Goal: Information Seeking & Learning: Compare options

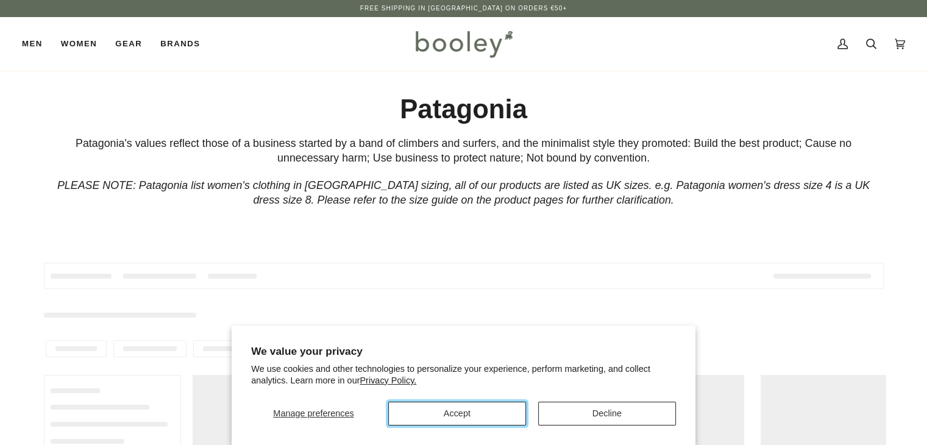
click at [500, 416] on button "Accept" at bounding box center [457, 414] width 138 height 24
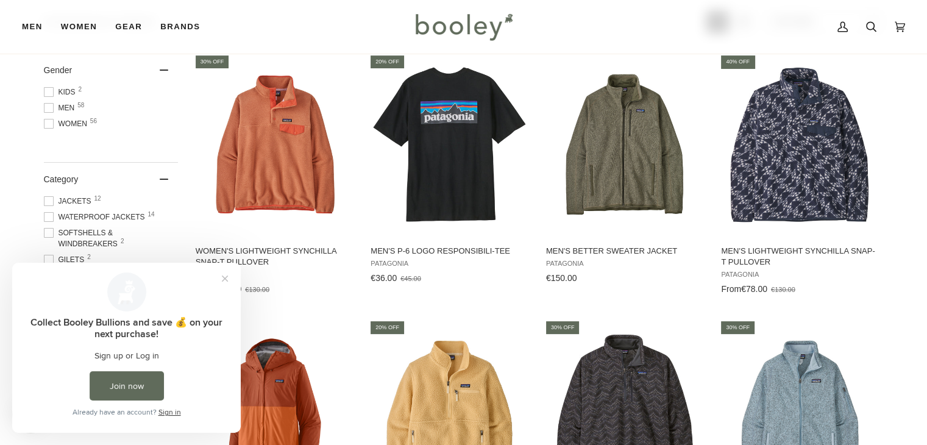
scroll to position [244, 0]
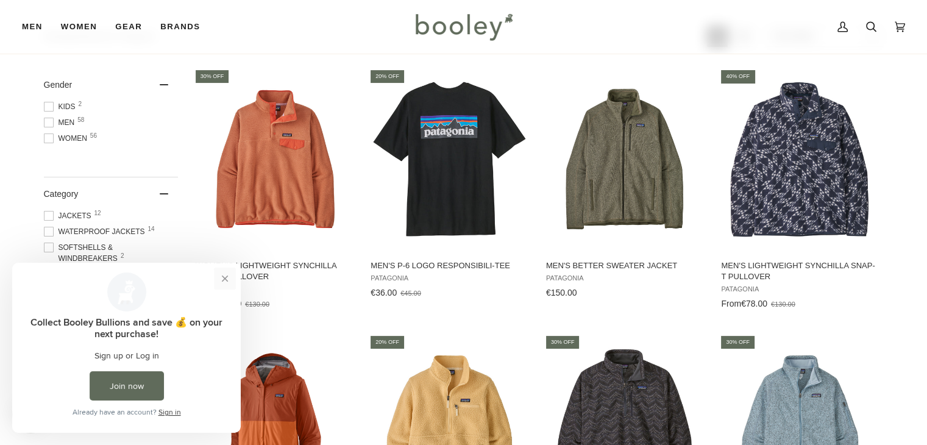
click at [224, 279] on button "Close prompt" at bounding box center [225, 279] width 22 height 22
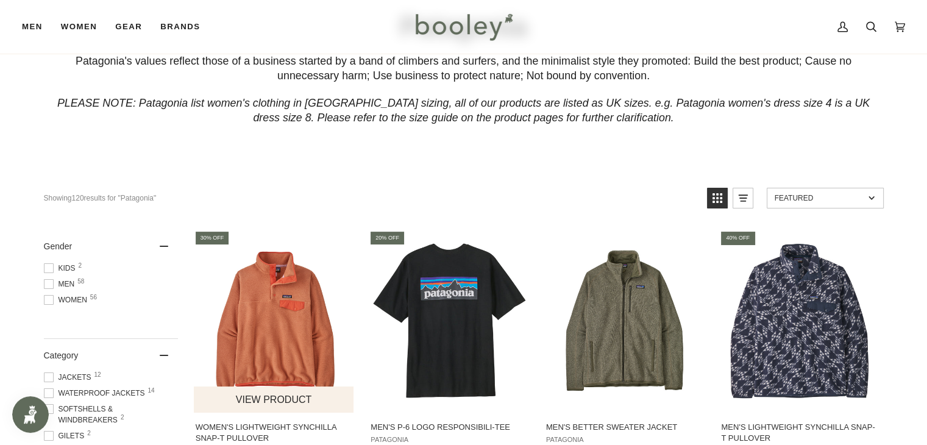
scroll to position [61, 0]
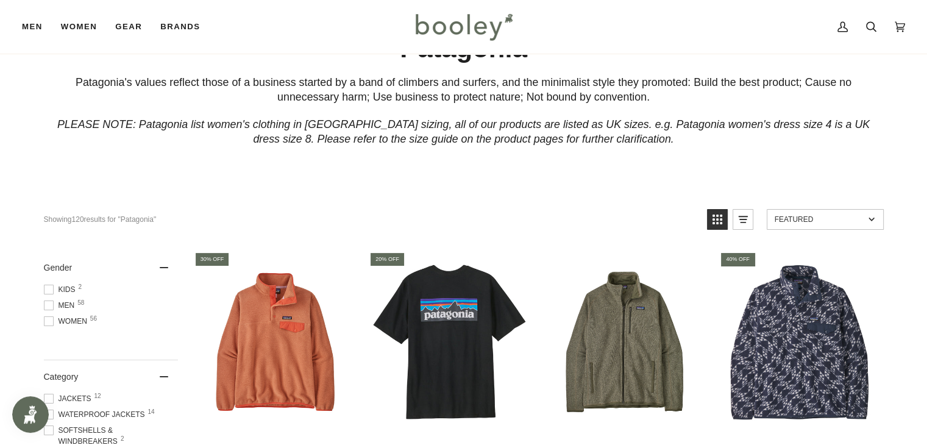
click at [70, 304] on span "Men 58" at bounding box center [61, 305] width 35 height 11
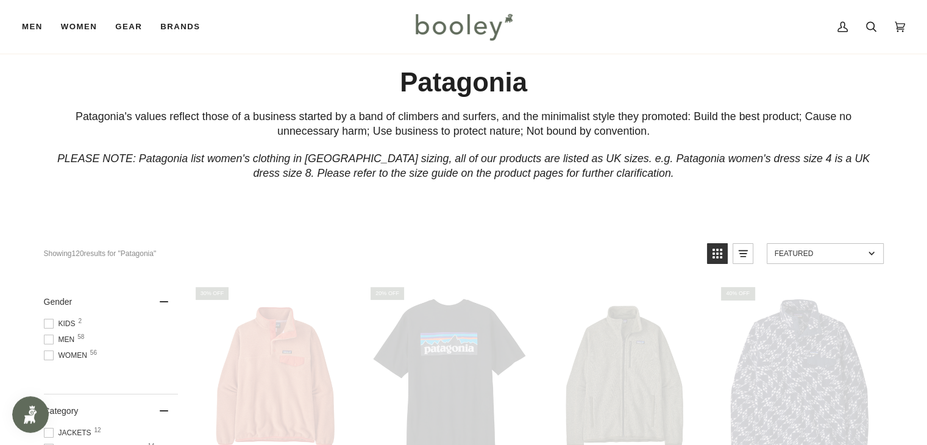
scroll to position [6, 0]
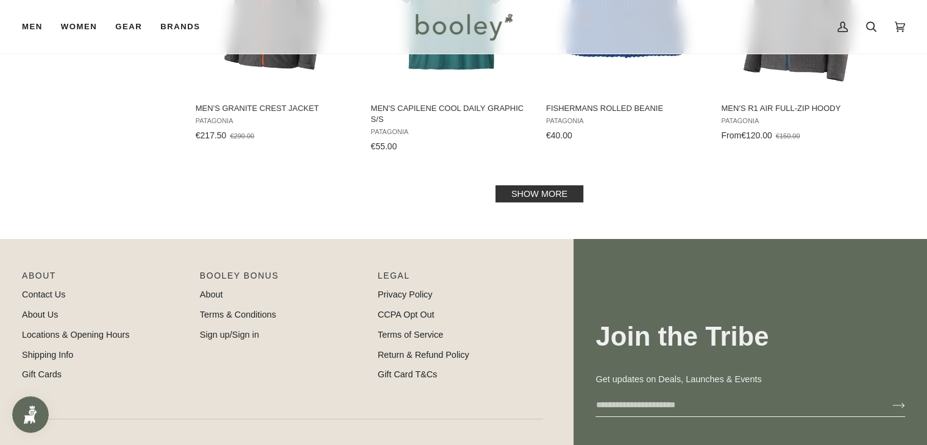
scroll to position [1444, 0]
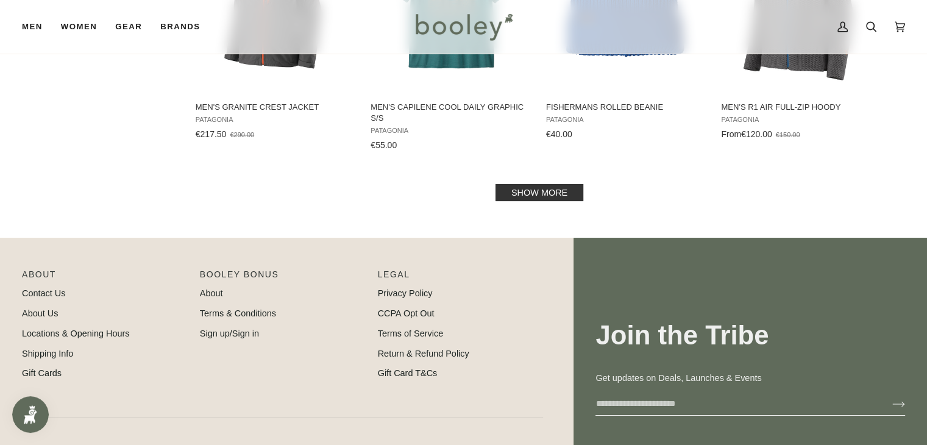
click at [550, 184] on link "Show more" at bounding box center [539, 192] width 88 height 17
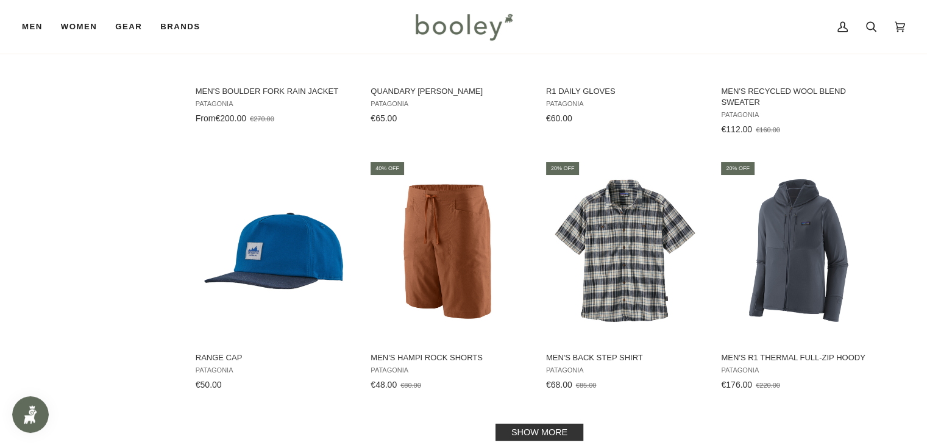
scroll to position [2541, 0]
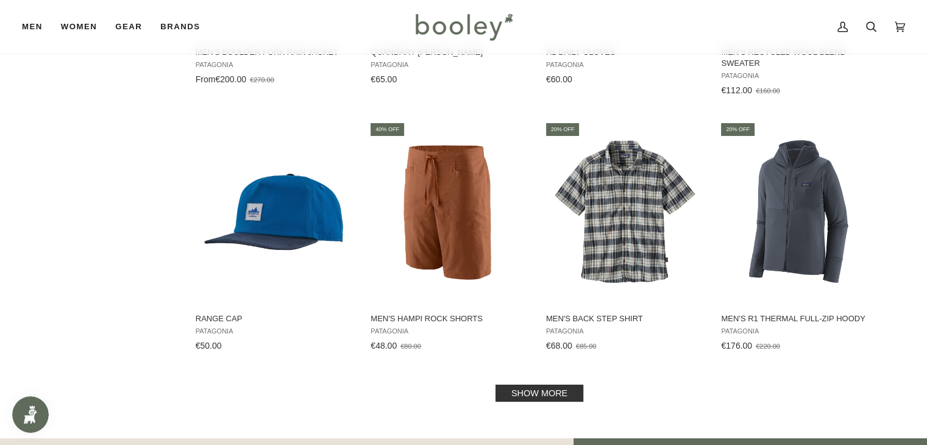
click at [514, 396] on link "Show more" at bounding box center [539, 393] width 88 height 17
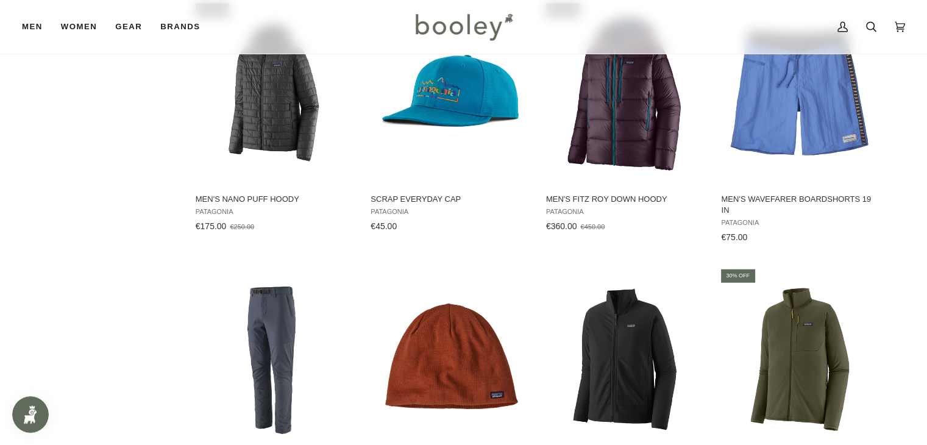
scroll to position [2907, 0]
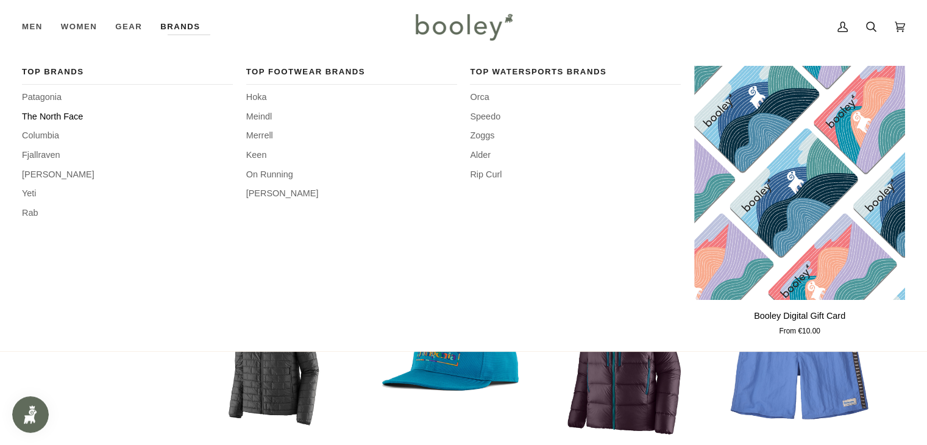
click at [78, 116] on span "The North Face" at bounding box center [127, 116] width 211 height 13
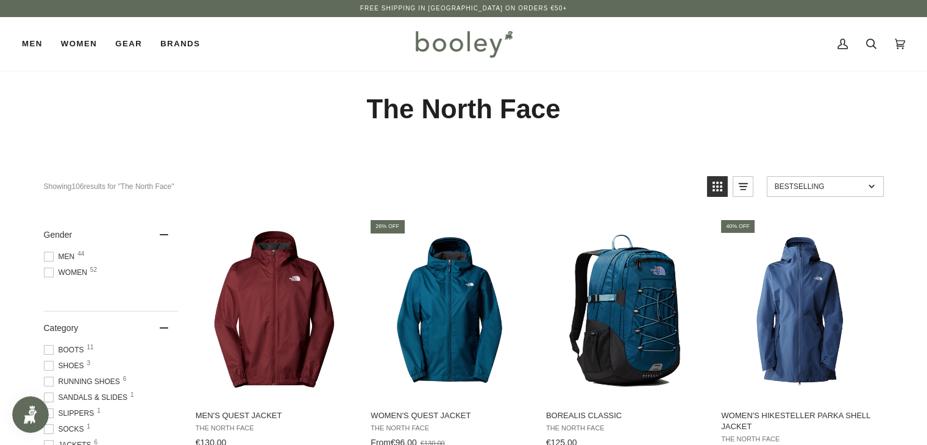
click at [71, 256] on span "Men 44" at bounding box center [61, 256] width 35 height 11
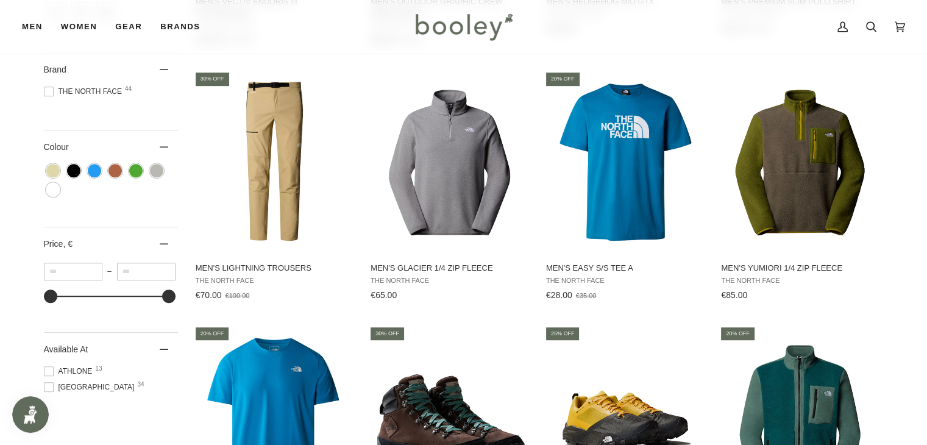
scroll to position [670, 0]
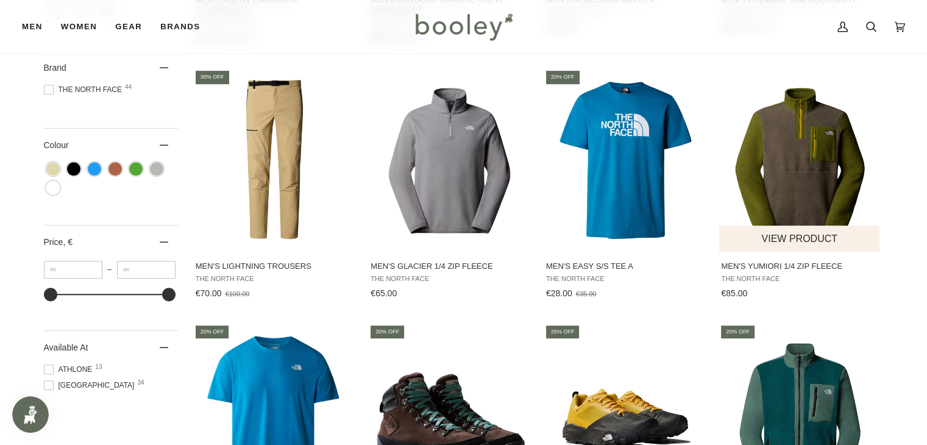
click at [793, 153] on img "Men's Yumiori 1/4 Zip Fleece" at bounding box center [800, 160] width 162 height 162
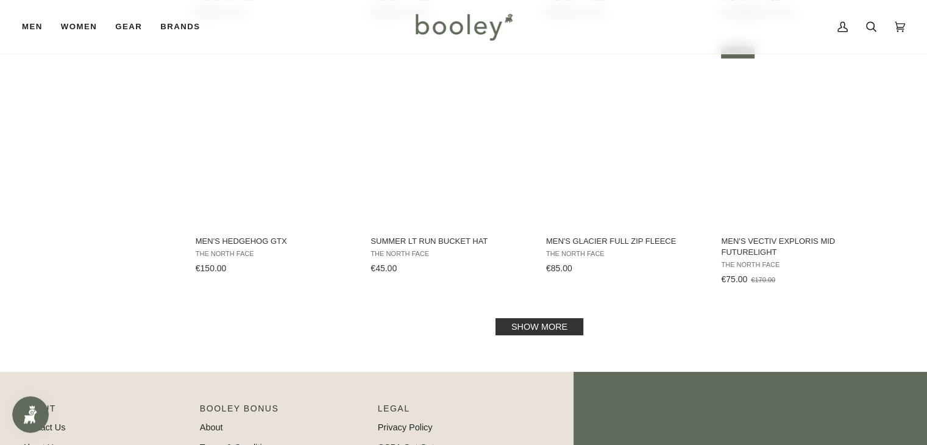
scroll to position [1219, 0]
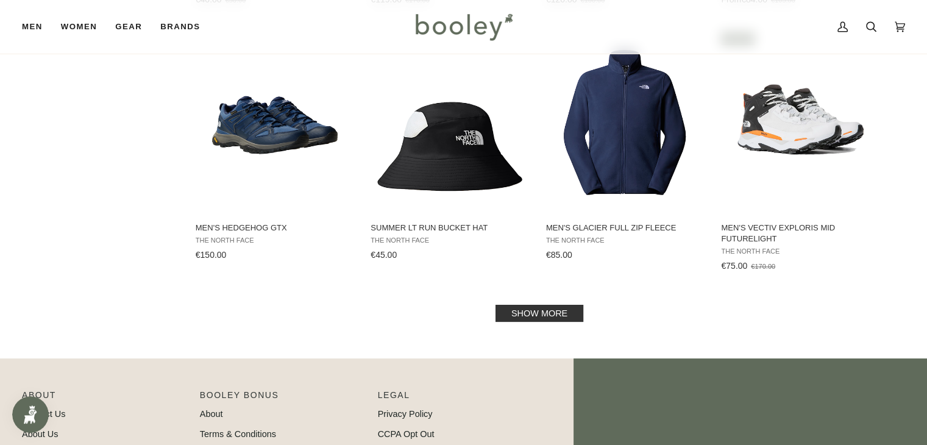
click at [561, 315] on link "Show more" at bounding box center [539, 313] width 88 height 17
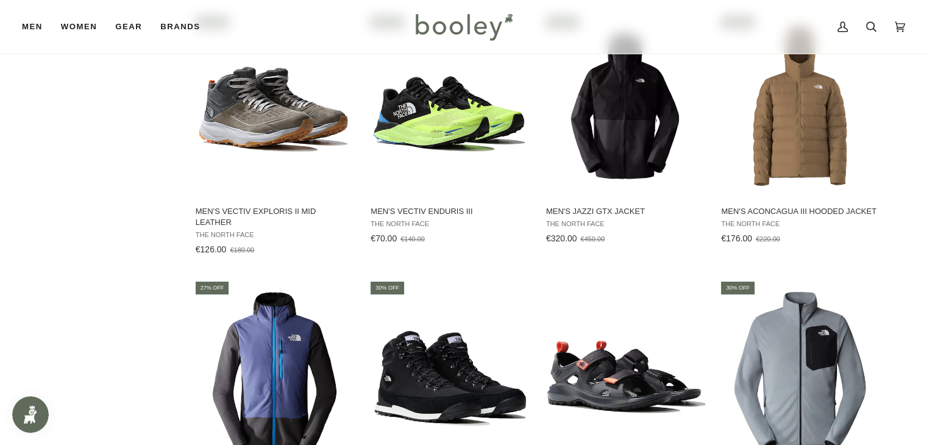
scroll to position [1950, 0]
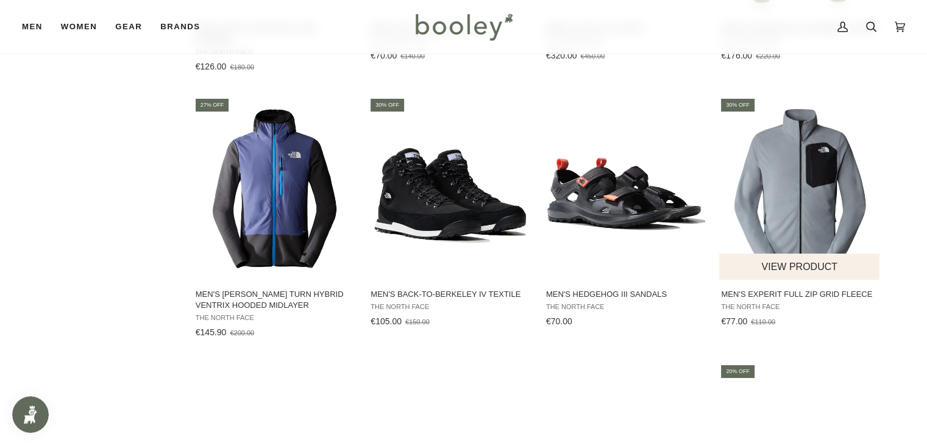
click at [805, 241] on img "Men's Experit Full Zip Grid Fleece" at bounding box center [800, 189] width 162 height 162
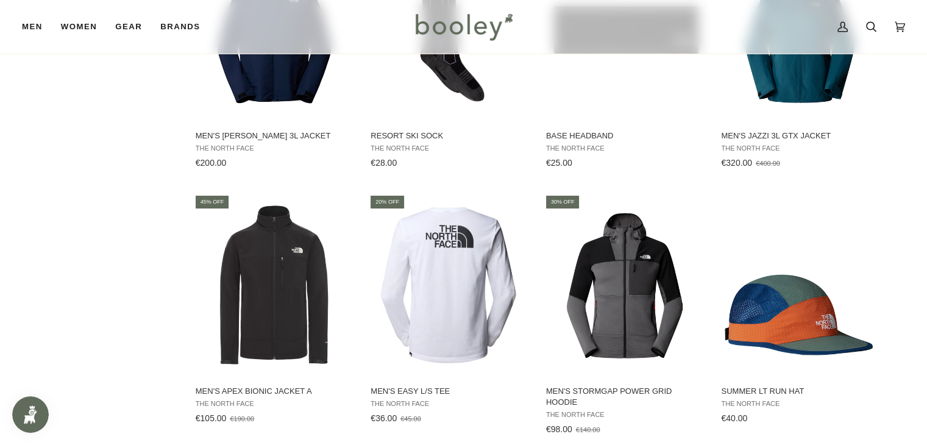
scroll to position [2377, 0]
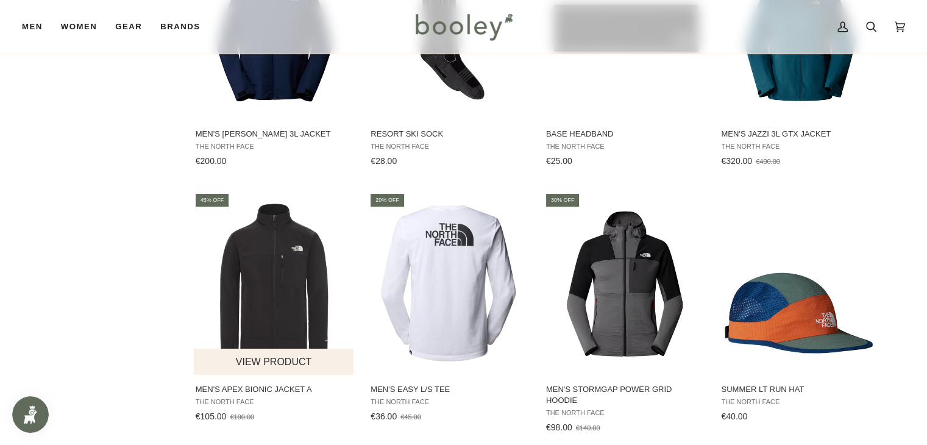
click at [271, 302] on img "Men's Apex Bionic Jacket A" at bounding box center [275, 283] width 162 height 162
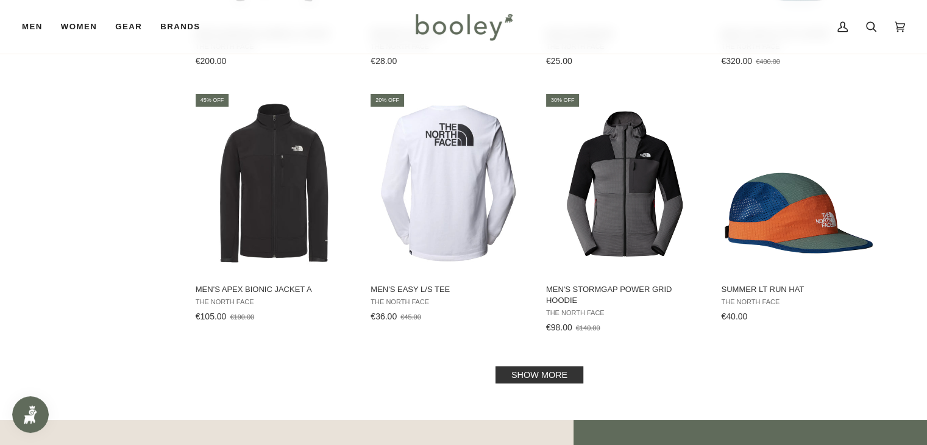
scroll to position [2621, 0]
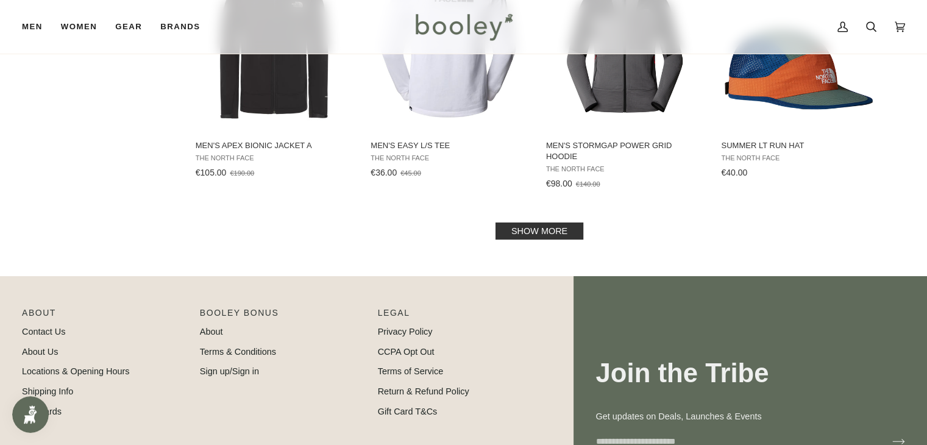
click at [544, 235] on link "Show more" at bounding box center [539, 230] width 88 height 17
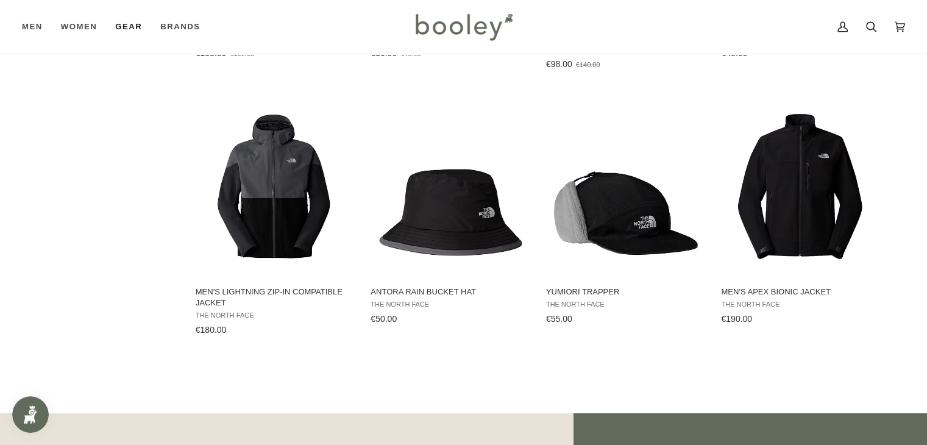
scroll to position [2726, 0]
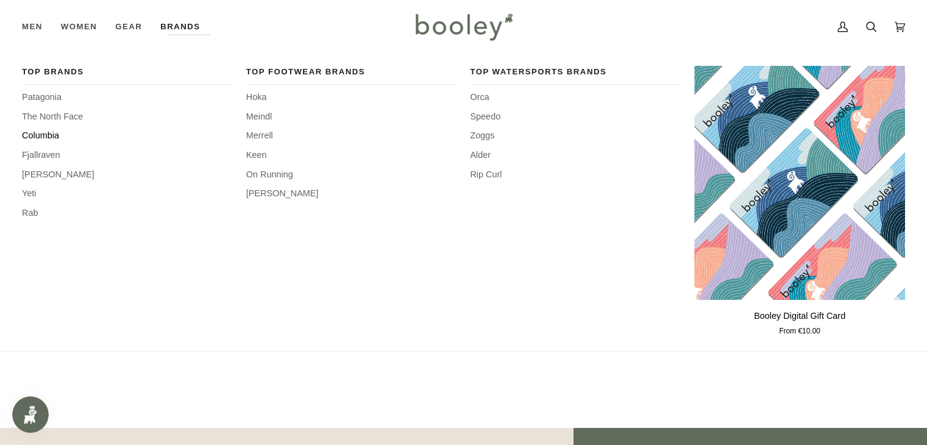
click at [51, 137] on span "Columbia" at bounding box center [127, 135] width 211 height 13
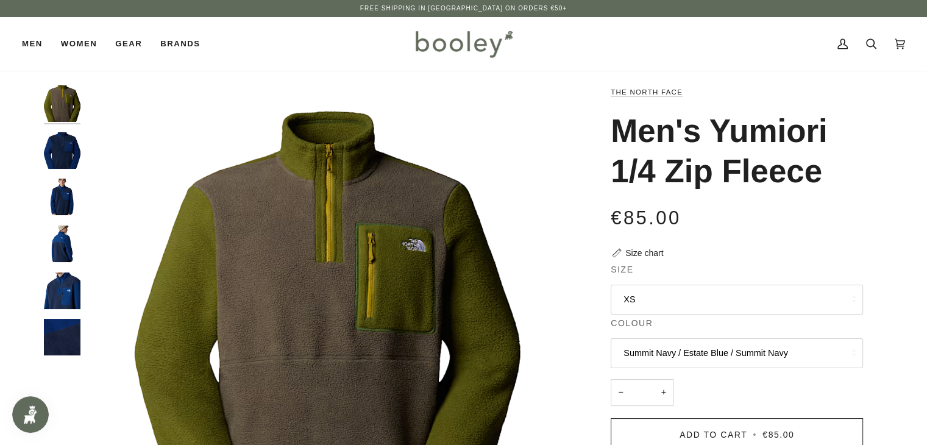
click at [57, 155] on img "The North Face Men's Yumiori 1/4 Zip Fleece Summit Navy / Estate Blue / Summit …" at bounding box center [62, 150] width 37 height 37
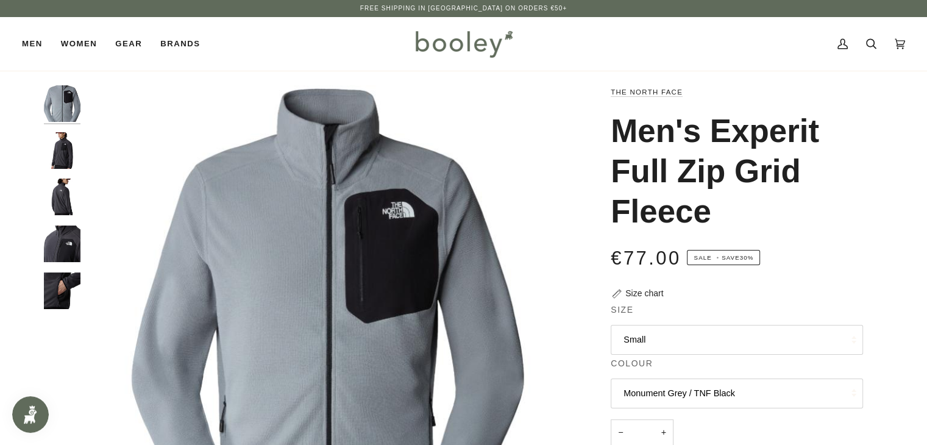
click at [65, 157] on img "The North Face Men's Experit Grid Fleece - Booley Galway" at bounding box center [62, 150] width 37 height 37
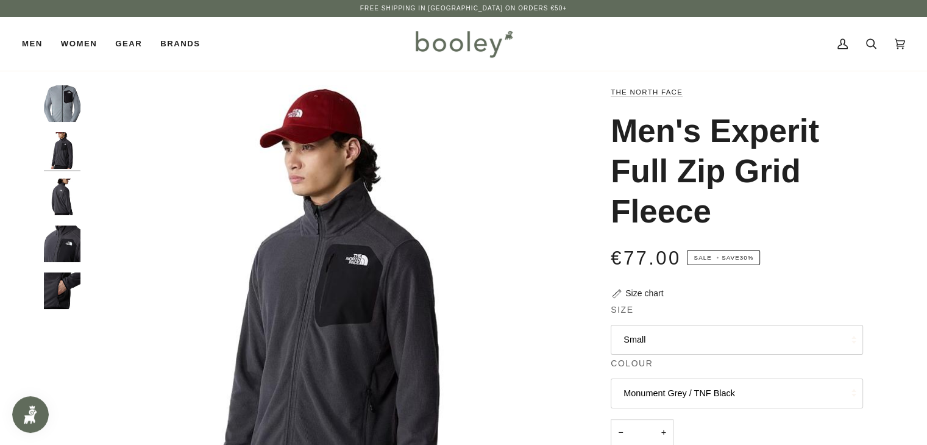
click at [63, 185] on img "The North Face Men's Experit Grid Fleece - Booley Galway" at bounding box center [62, 197] width 37 height 37
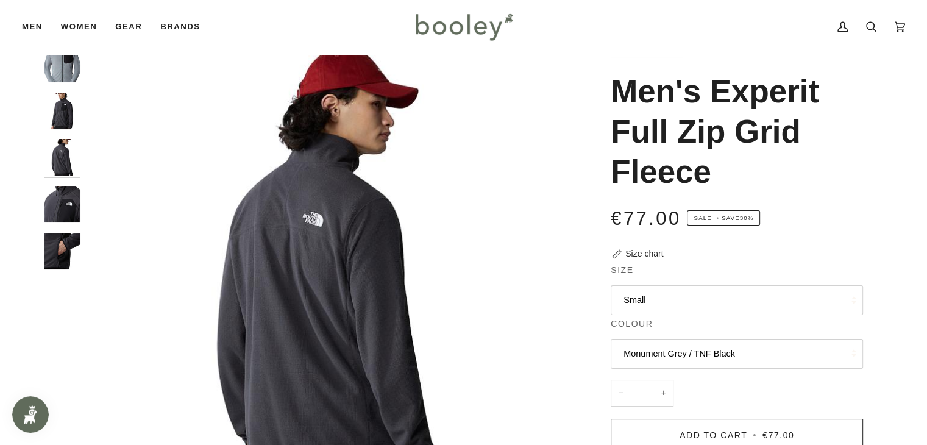
scroll to position [61, 0]
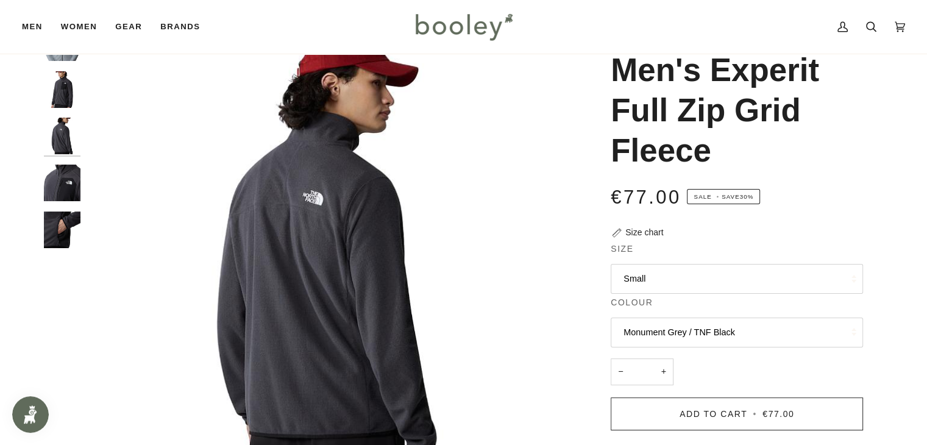
click at [60, 218] on img "The North Face Men's Experit Grid Fleece - Booley Galway" at bounding box center [62, 229] width 37 height 37
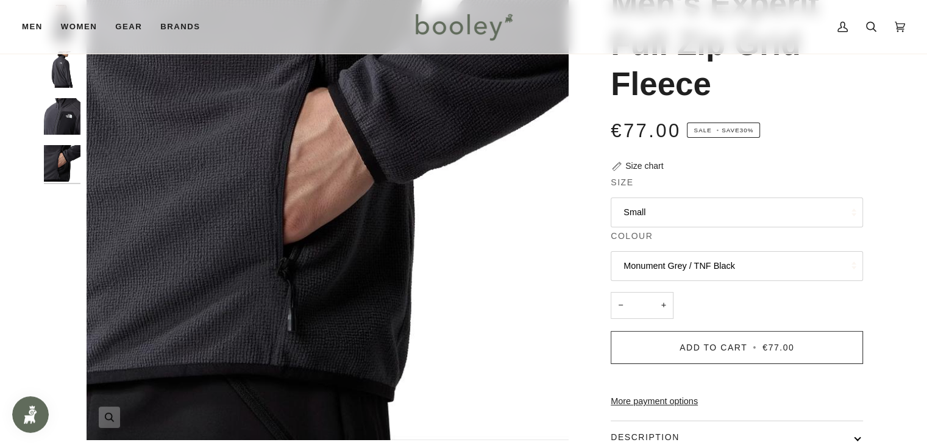
scroll to position [244, 0]
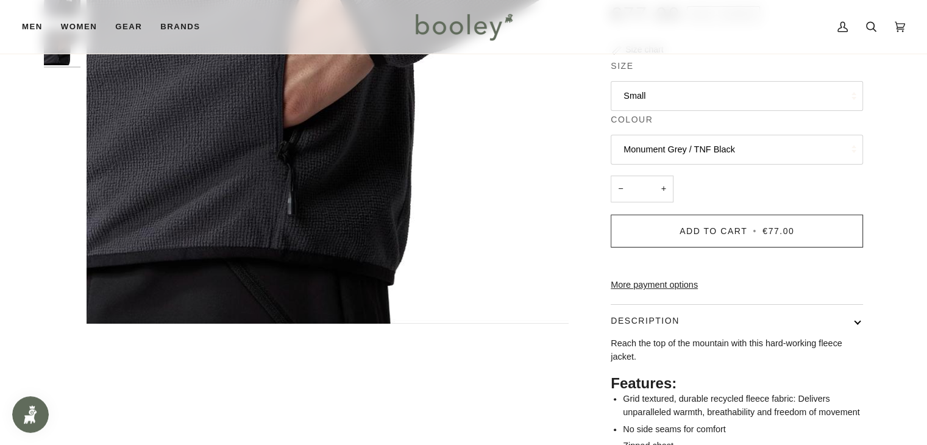
click at [706, 155] on button "Monument Grey / TNF Black" at bounding box center [737, 150] width 252 height 30
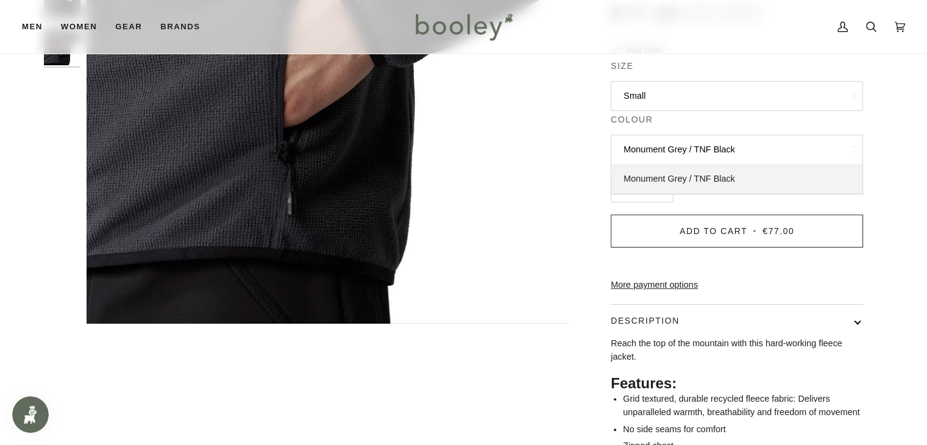
click at [701, 177] on span "Monument Grey / TNF Black" at bounding box center [679, 179] width 112 height 10
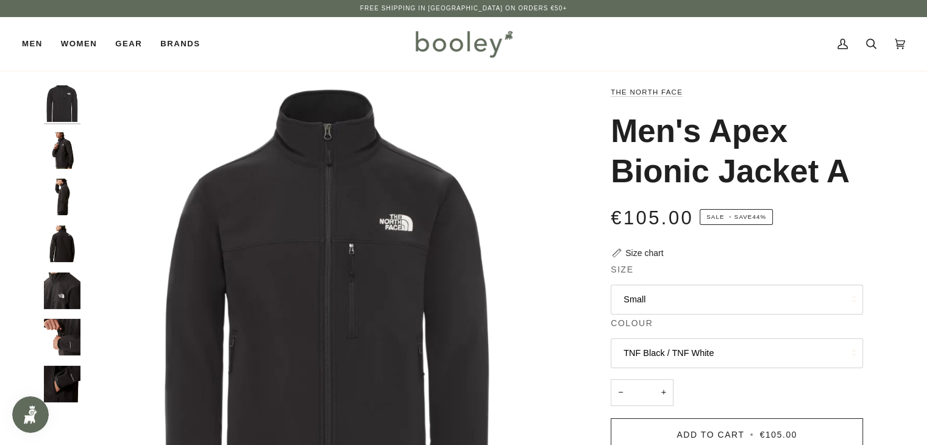
click at [60, 150] on img "The North Face Men's Apex Bionic Jacket TNF Black / TNF White - Booley Galway" at bounding box center [62, 150] width 37 height 37
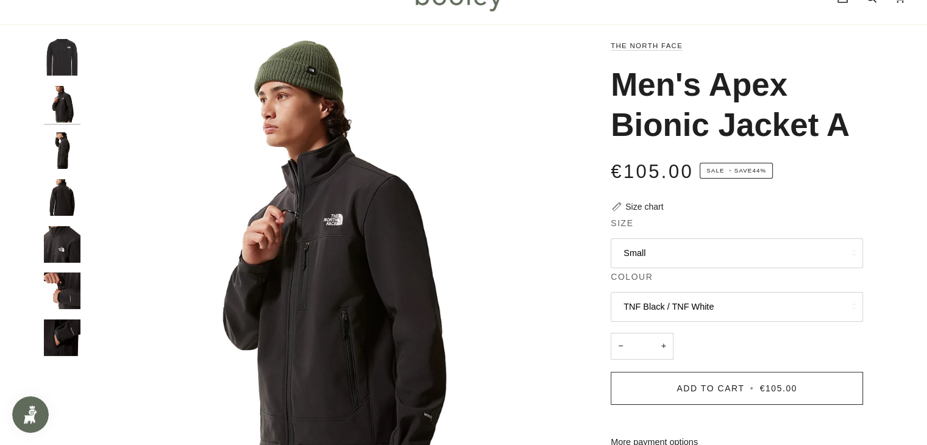
scroll to position [122, 0]
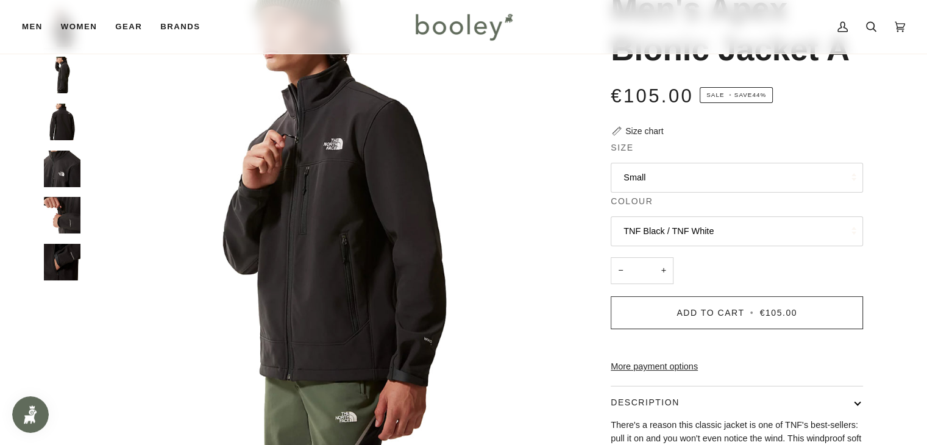
click at [66, 170] on img "The North Face Men's Apex Bionic Jacket TNF Black / TNF White - Booley Galway" at bounding box center [62, 169] width 37 height 37
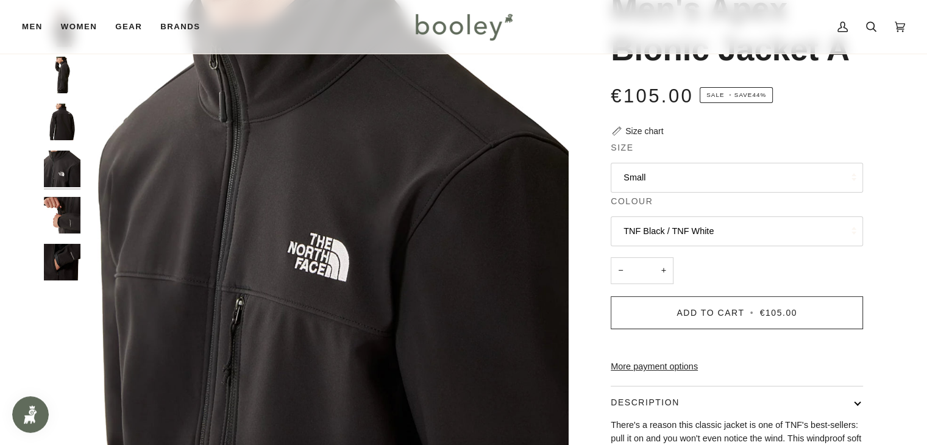
click at [63, 230] on img "The North Face Men's Apex Bionic Jacket TNF Black / TNF White - Booley Galway" at bounding box center [62, 215] width 37 height 37
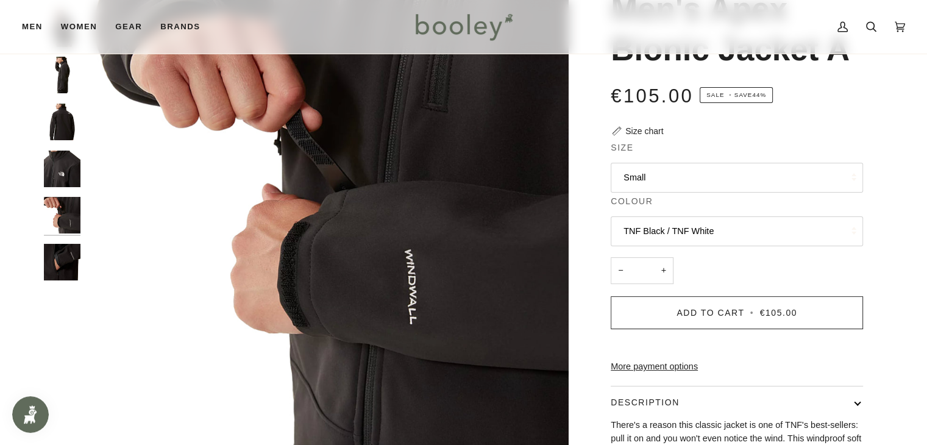
click at [68, 258] on img "The North Face Men's Apex Bionic Jacket TNF Black / TNF White - Booley Galway" at bounding box center [62, 262] width 37 height 37
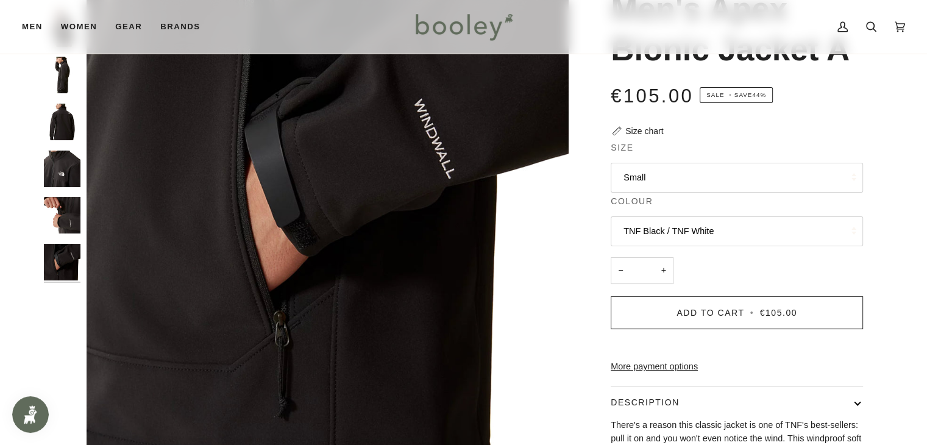
click at [712, 167] on button "Small" at bounding box center [737, 178] width 252 height 30
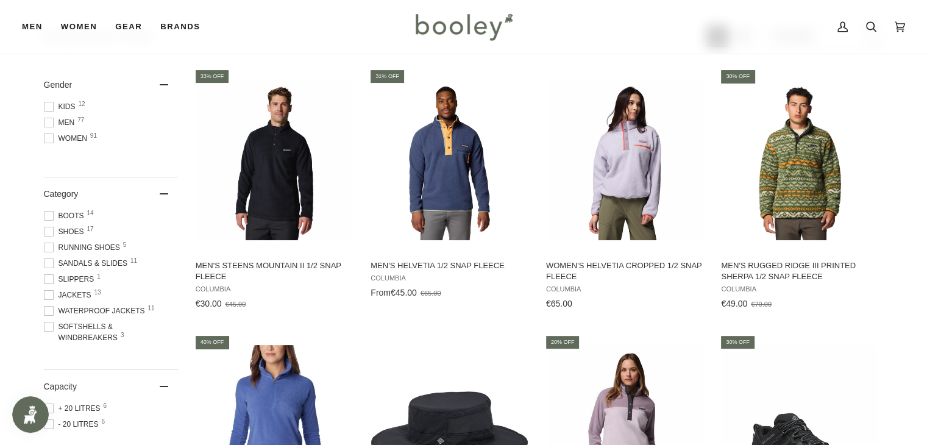
scroll to position [122, 0]
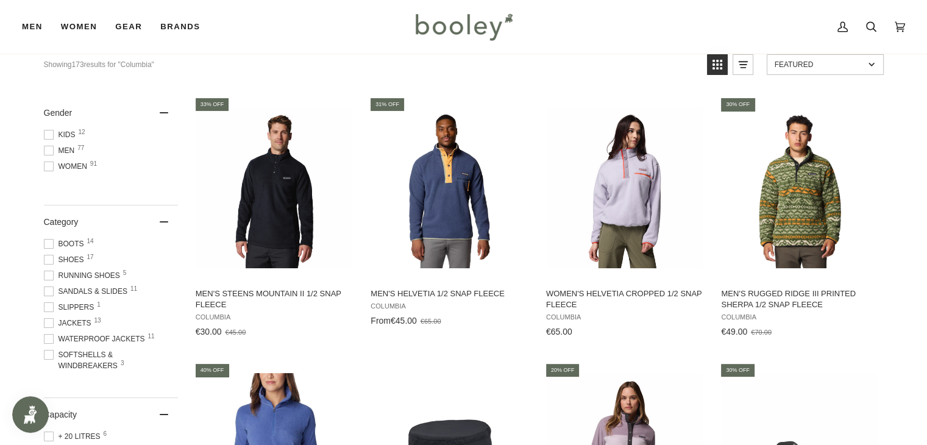
click at [65, 148] on span "Men 77" at bounding box center [61, 150] width 35 height 11
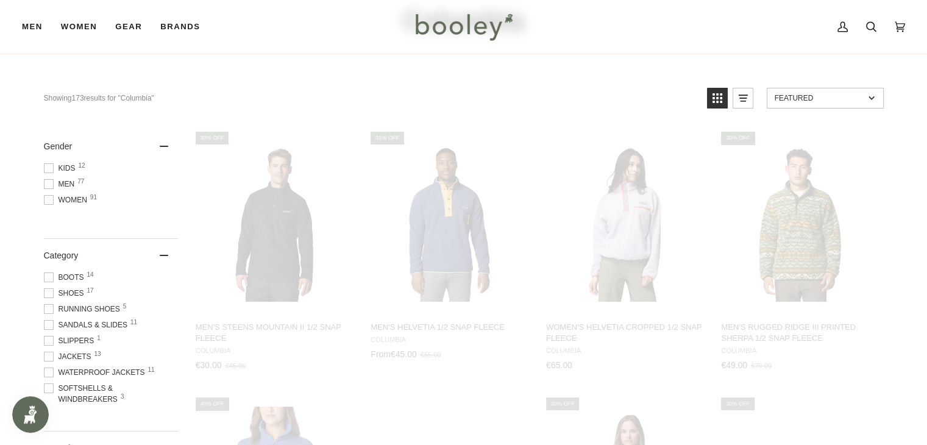
scroll to position [84, 0]
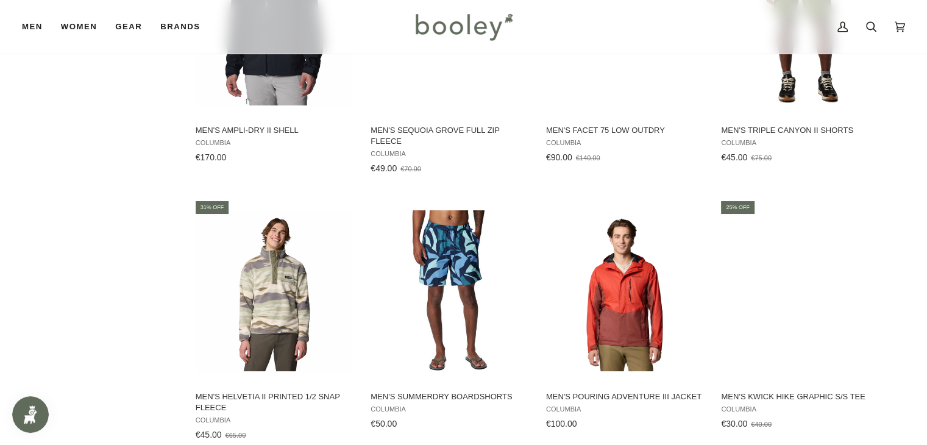
scroll to position [1158, 0]
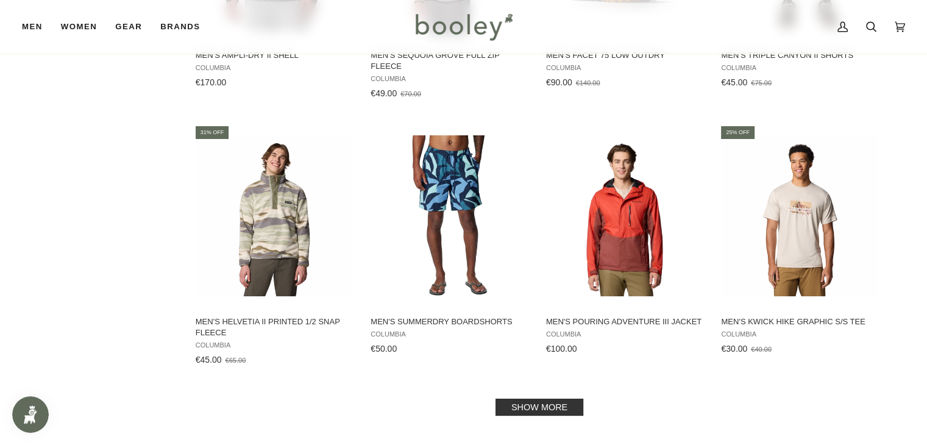
click at [561, 405] on link "Show more" at bounding box center [539, 407] width 88 height 17
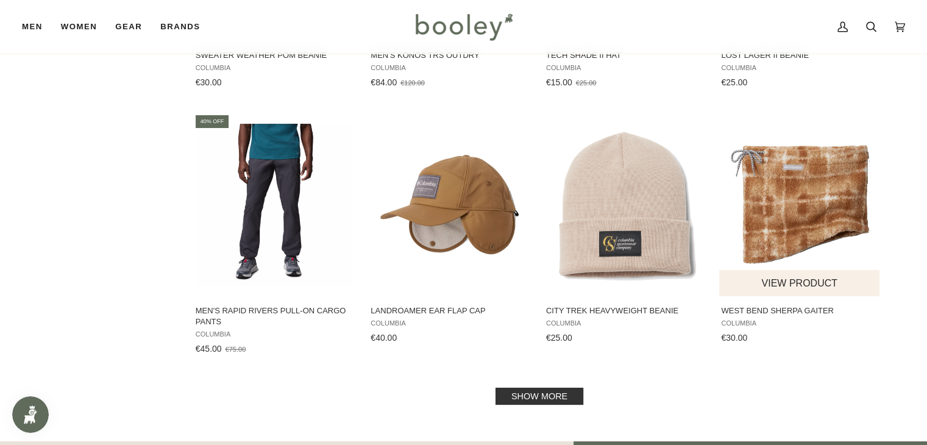
scroll to position [2499, 0]
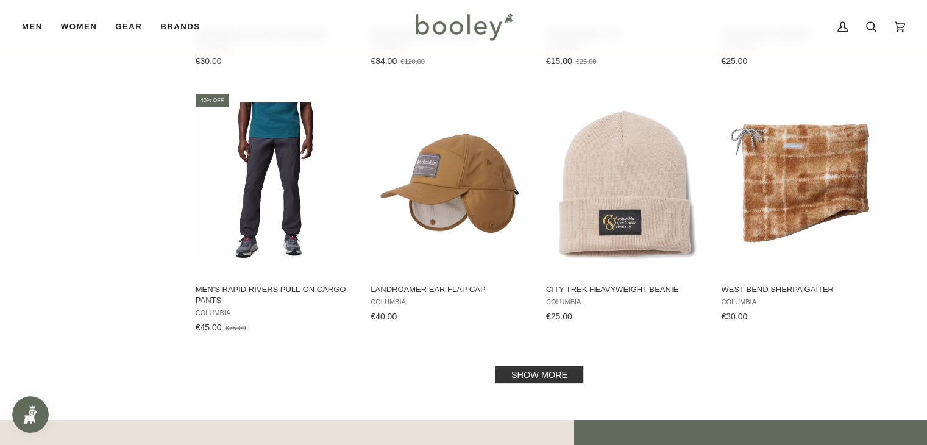
click at [544, 372] on link "Show more" at bounding box center [539, 374] width 88 height 17
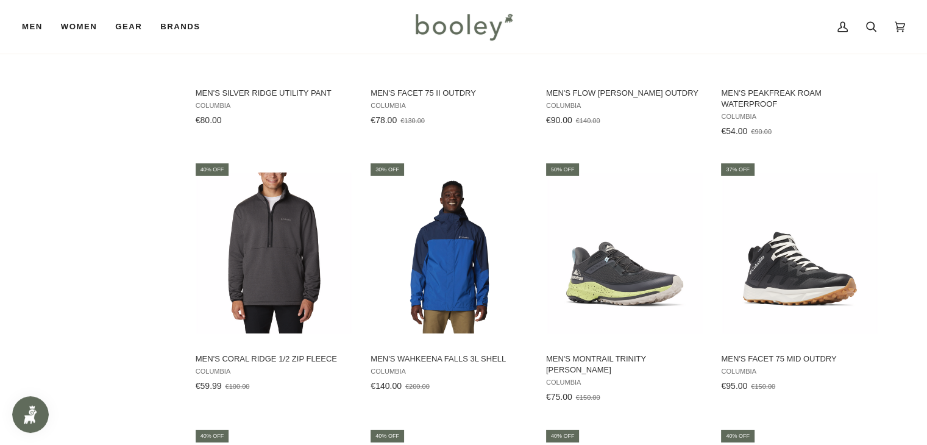
scroll to position [3230, 0]
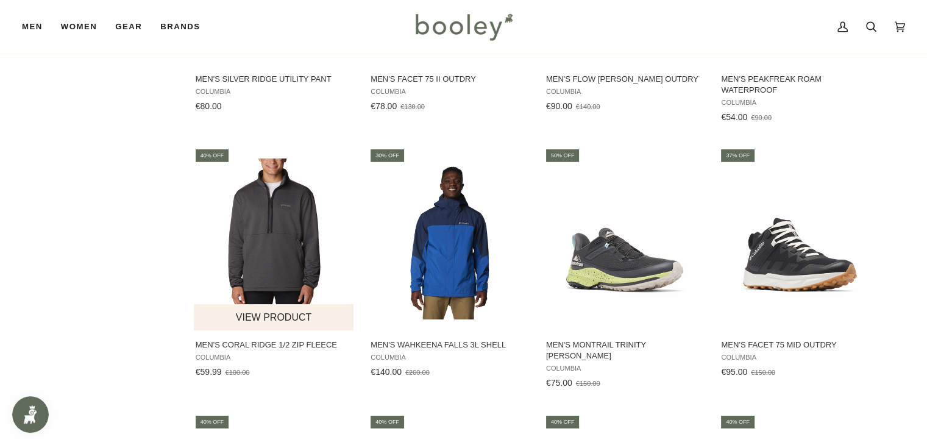
click at [257, 236] on img "Men's Coral Ridge 1/2 Zip Fleece" at bounding box center [275, 239] width 162 height 162
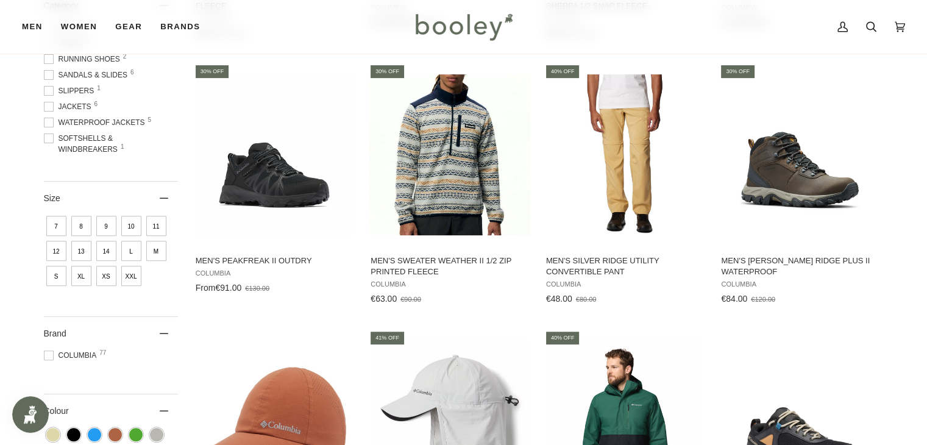
scroll to position [427, 0]
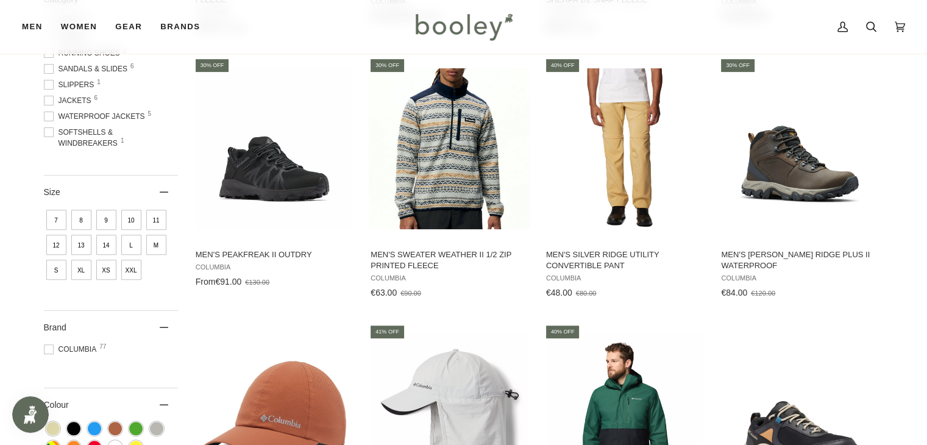
click at [130, 244] on span "L" at bounding box center [131, 245] width 20 height 20
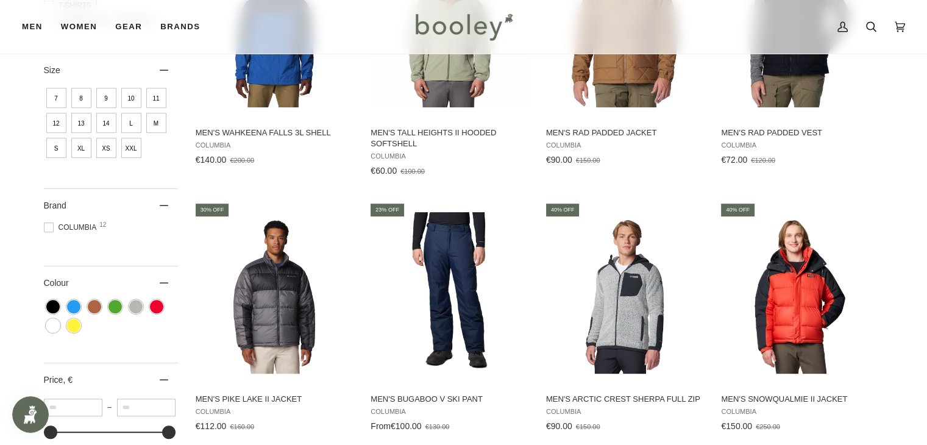
scroll to position [670, 0]
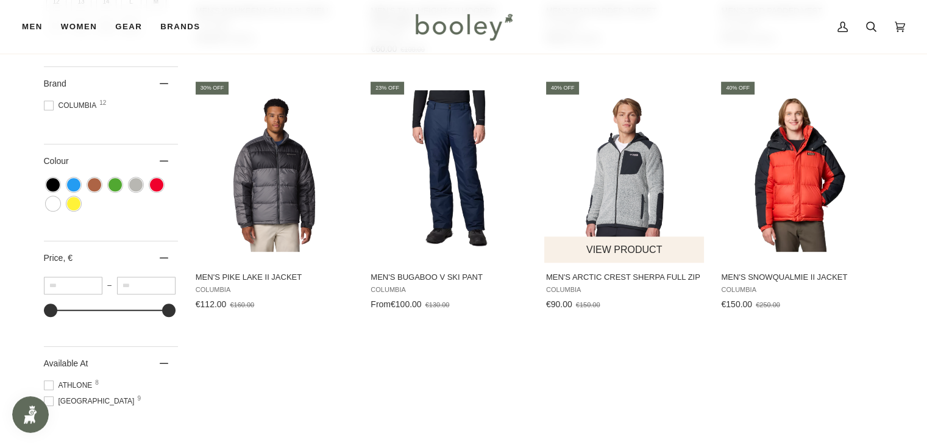
click at [645, 240] on button "View product" at bounding box center [624, 249] width 160 height 26
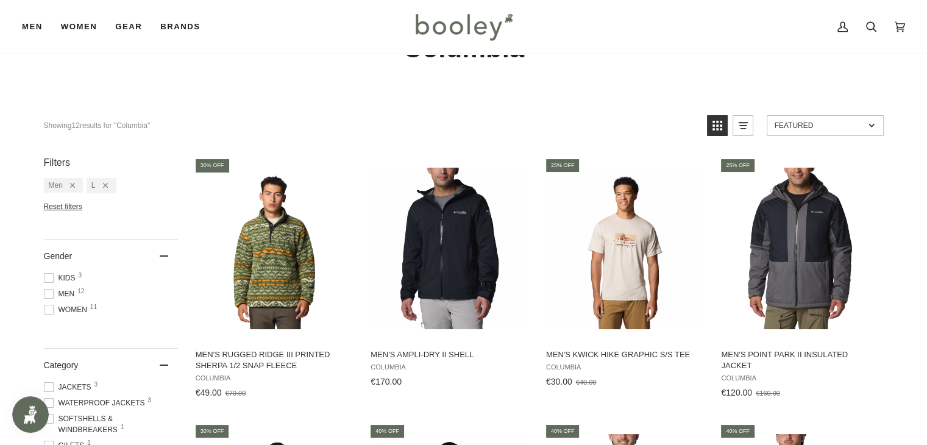
scroll to position [0, 0]
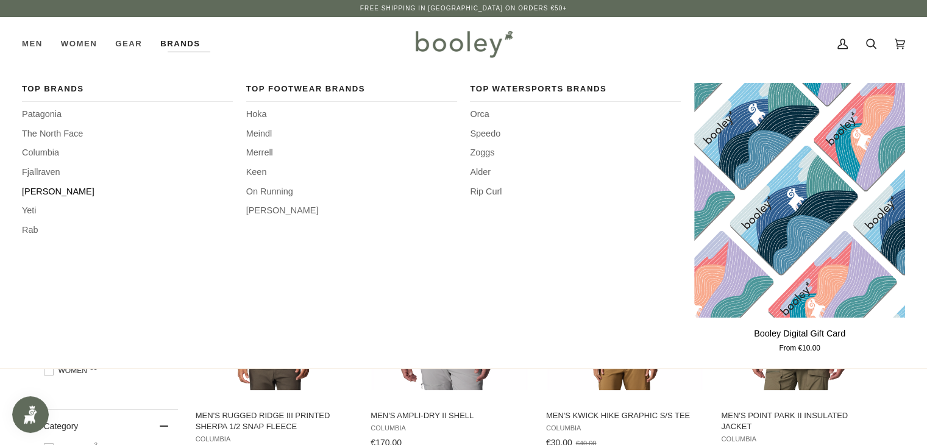
click at [48, 188] on span "[PERSON_NAME]" at bounding box center [127, 191] width 211 height 13
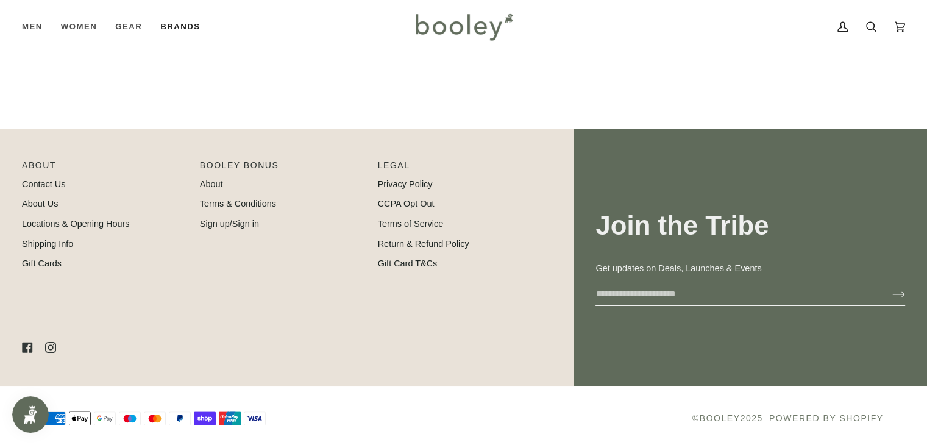
scroll to position [1041, 0]
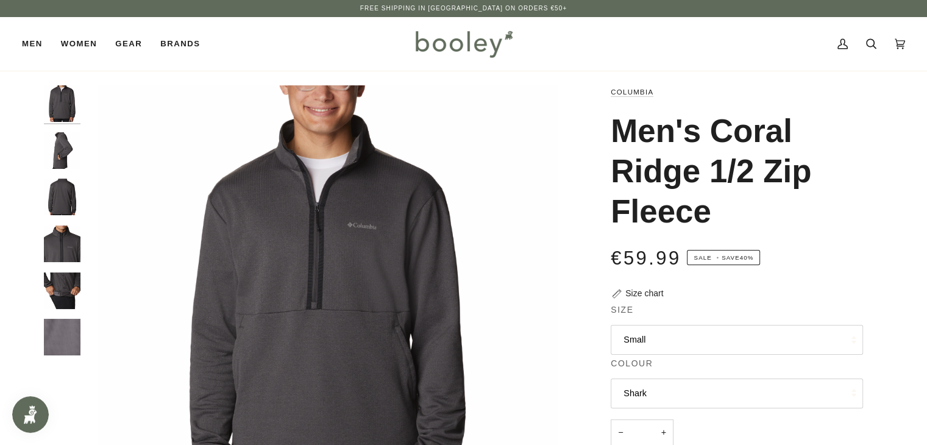
click at [61, 157] on img "Columbia Men's Coral Ridge 1/2 Zip Fleece Shark - Booley Galway" at bounding box center [62, 150] width 37 height 37
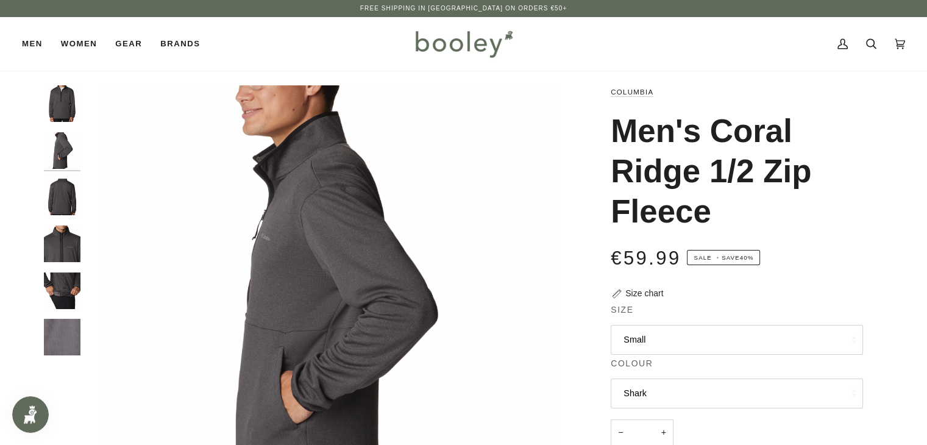
click at [57, 203] on img "Columbia Men's Coral Ridge 1/2 Zip Fleece Shark - Booley Galway" at bounding box center [62, 197] width 37 height 37
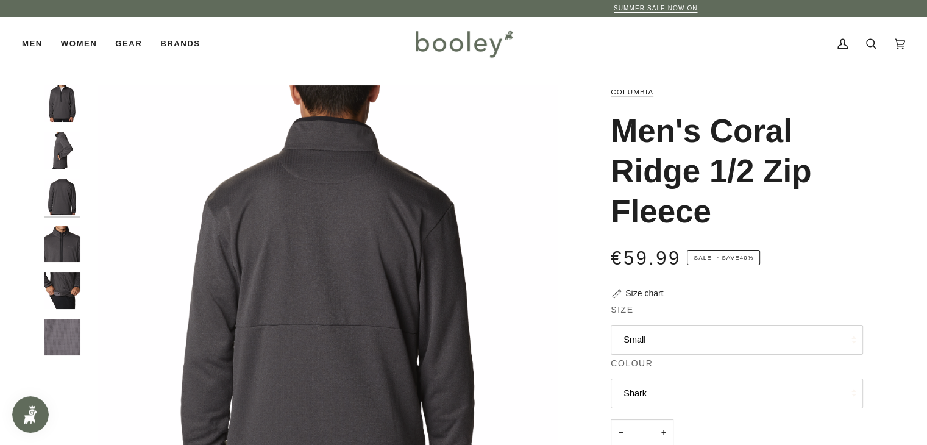
click at [55, 250] on img "Columbia Men's Coral Ridge 1/2 Zip Fleece Shark - Booley Galway" at bounding box center [62, 244] width 37 height 37
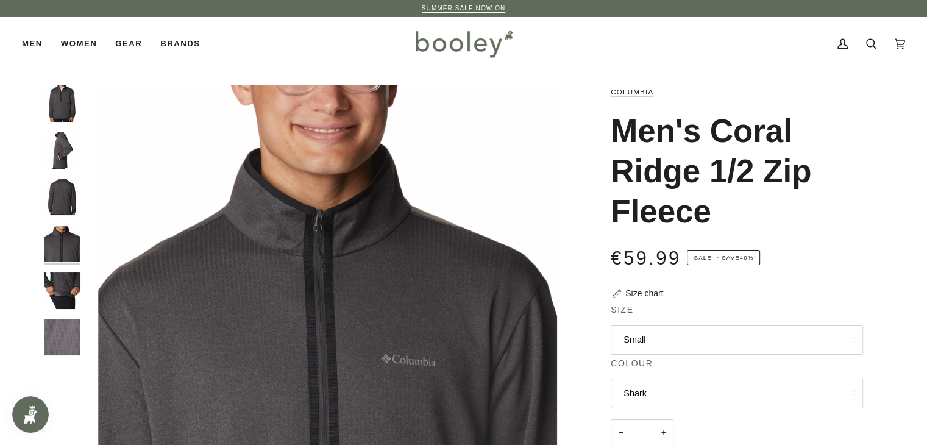
click at [69, 294] on img "Columbia Men's Coral Ridge 1/2 Zip Fleece Shark - Booley Galway" at bounding box center [62, 290] width 37 height 37
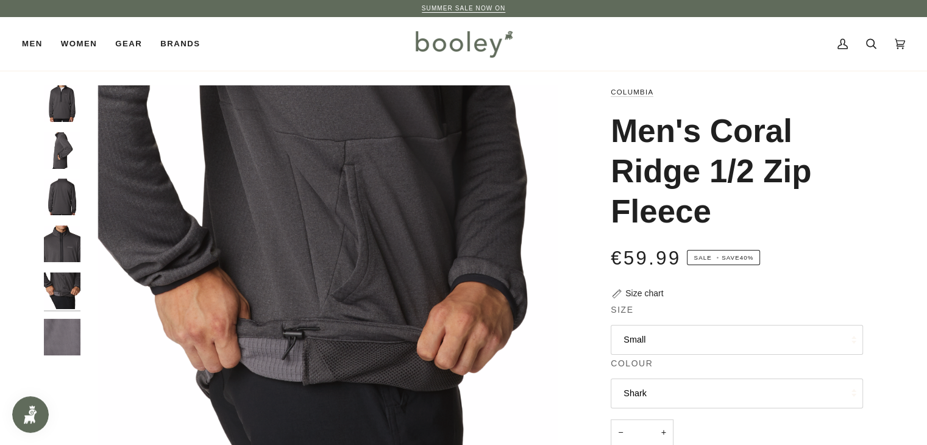
click at [69, 325] on img "Columbia Men's Coral Ridge 1/2 Zip Fleece Shark - Booley Galway" at bounding box center [62, 337] width 37 height 37
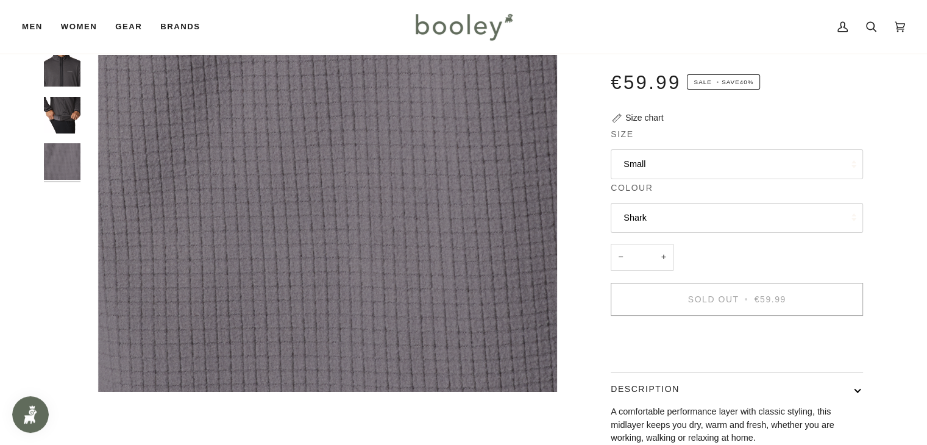
scroll to position [183, 0]
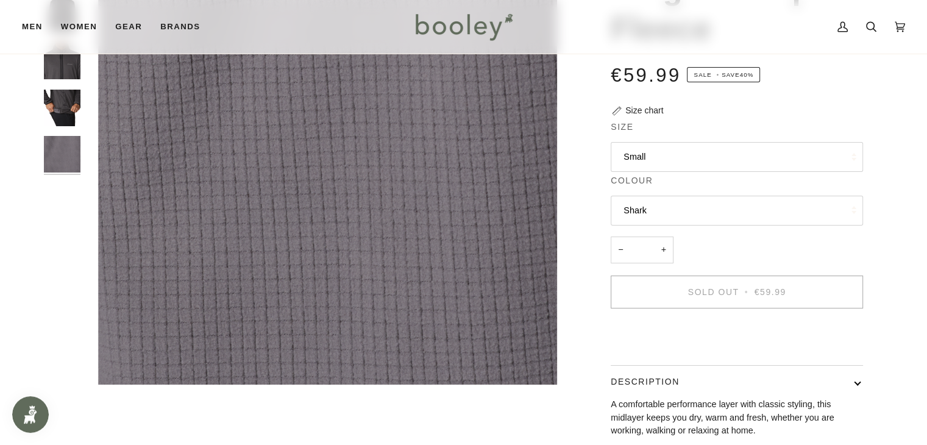
click at [739, 145] on button "Small" at bounding box center [737, 157] width 252 height 30
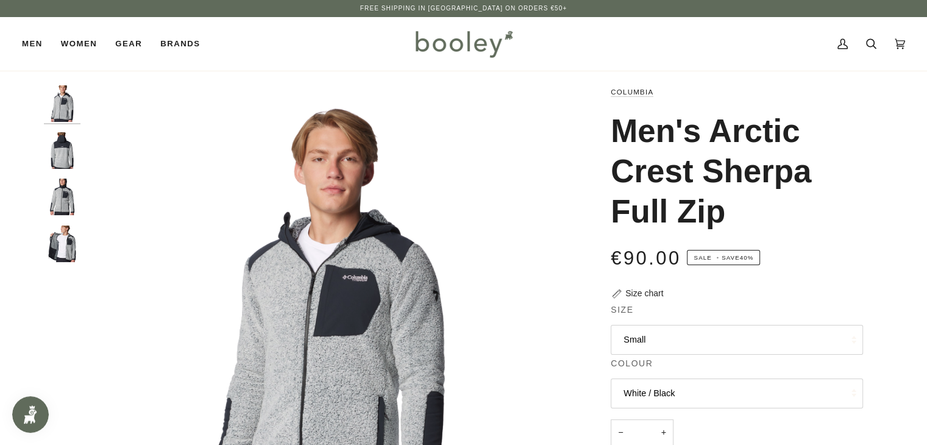
click at [713, 388] on button "White / Black" at bounding box center [737, 393] width 252 height 30
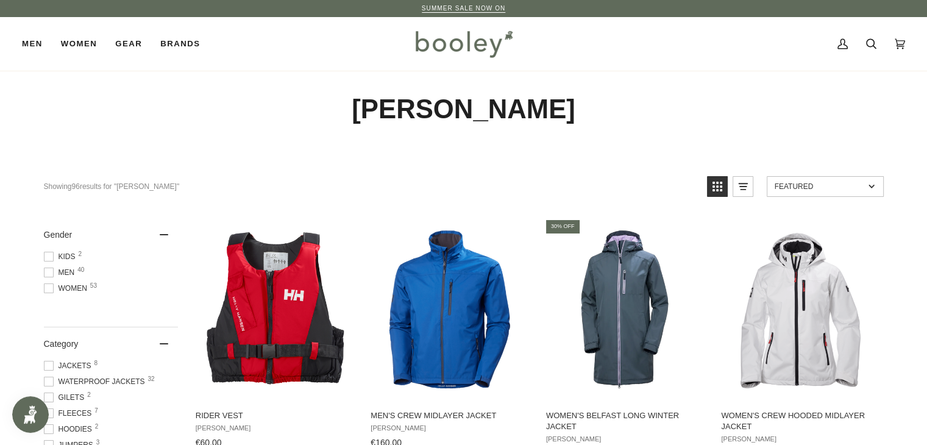
click at [69, 271] on span "Men 40" at bounding box center [61, 272] width 35 height 11
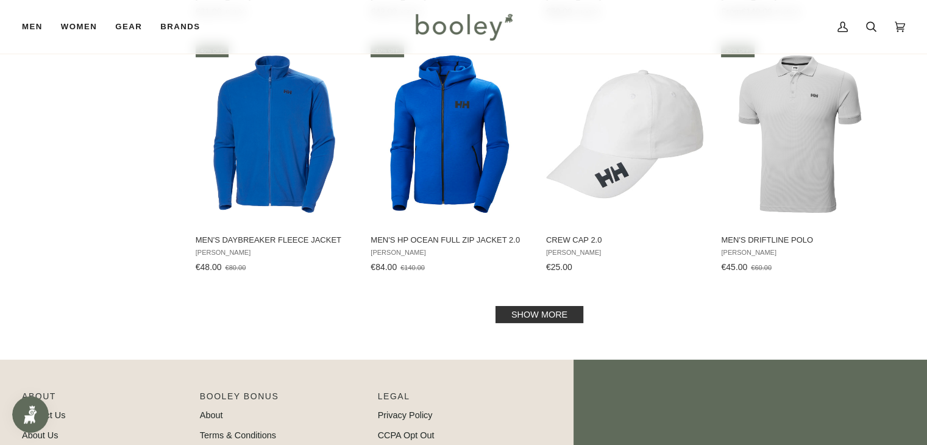
scroll to position [1219, 0]
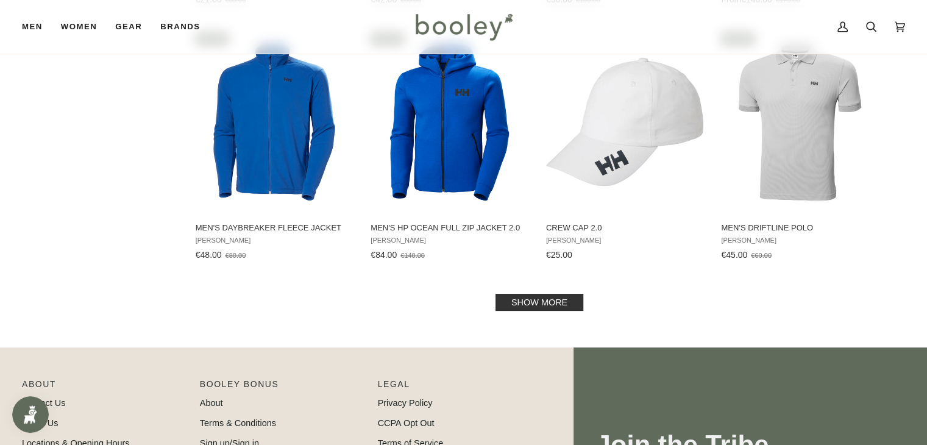
click at [514, 303] on link "Show more" at bounding box center [539, 302] width 88 height 17
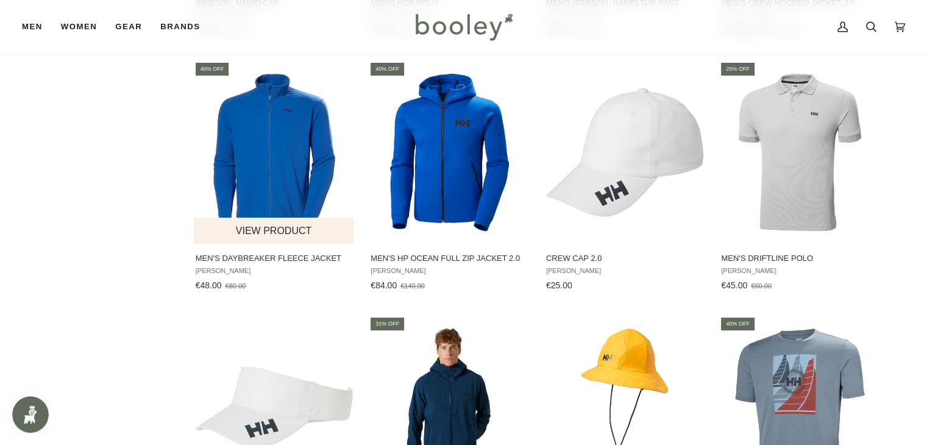
scroll to position [1158, 0]
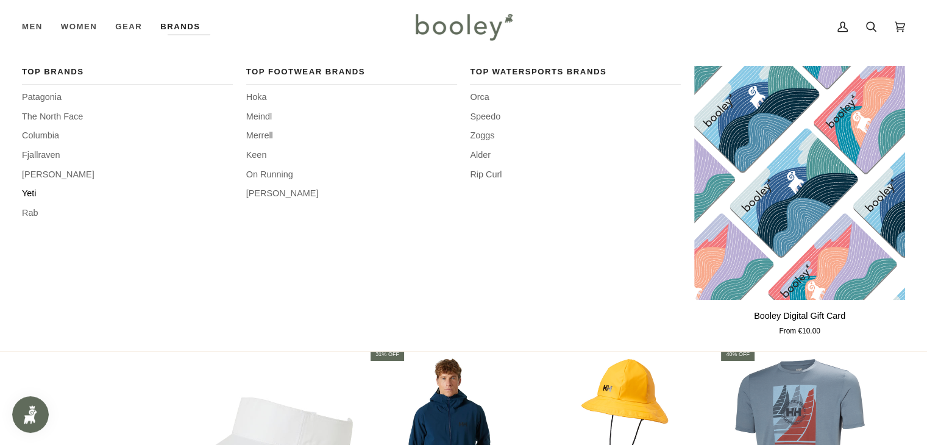
click at [32, 191] on span "Yeti" at bounding box center [127, 193] width 211 height 13
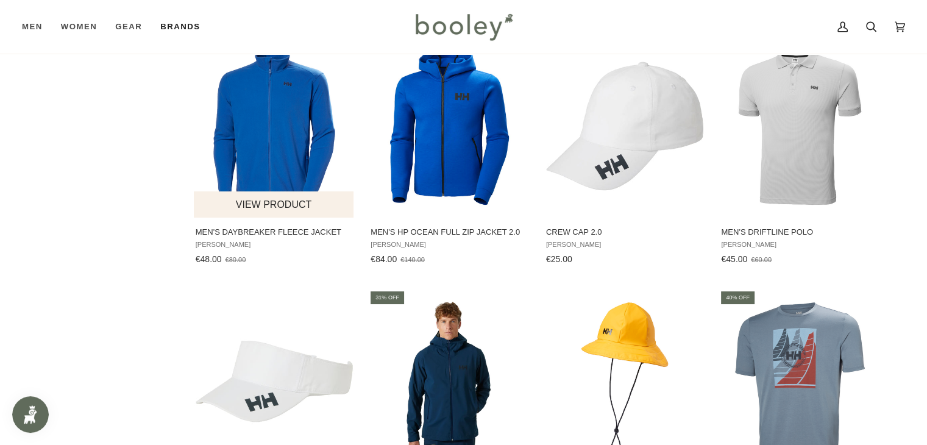
scroll to position [1219, 0]
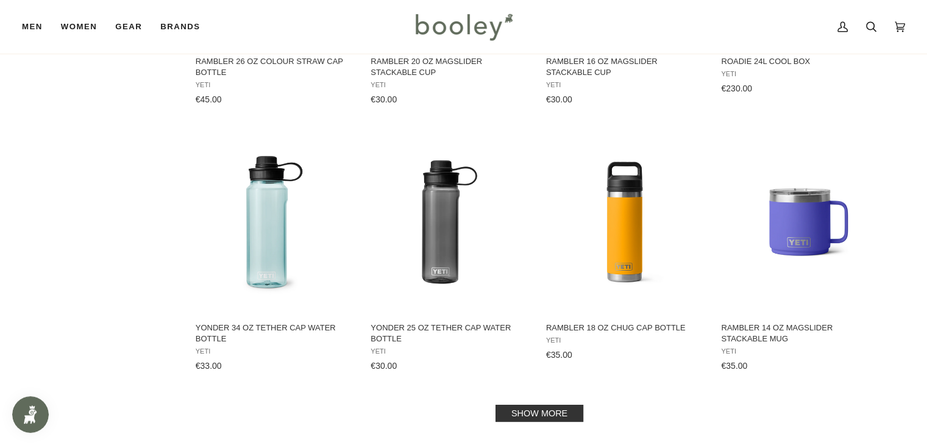
scroll to position [1158, 0]
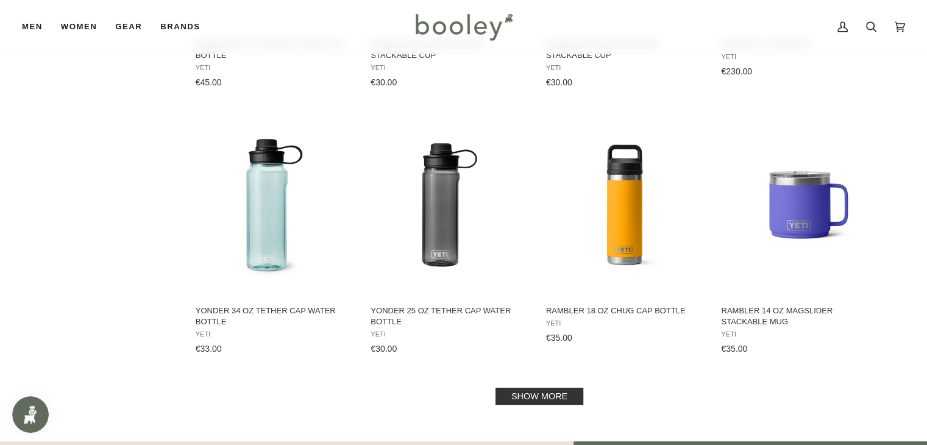
click at [561, 391] on link "Show more" at bounding box center [539, 396] width 88 height 17
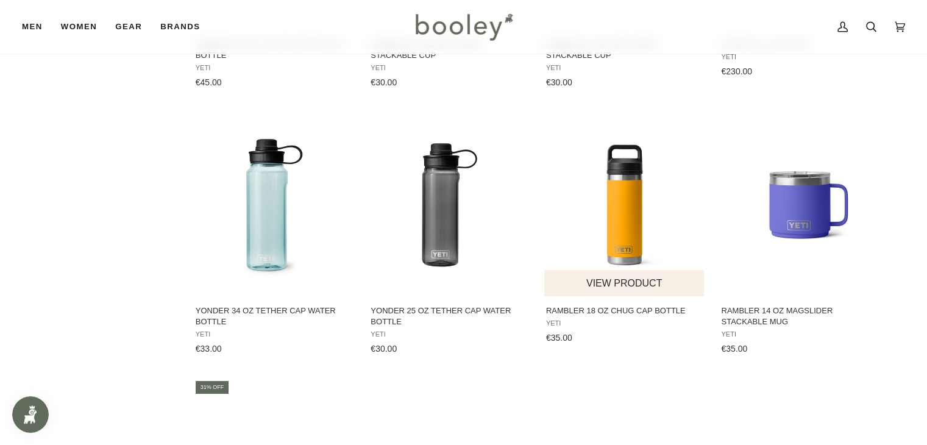
scroll to position [1402, 0]
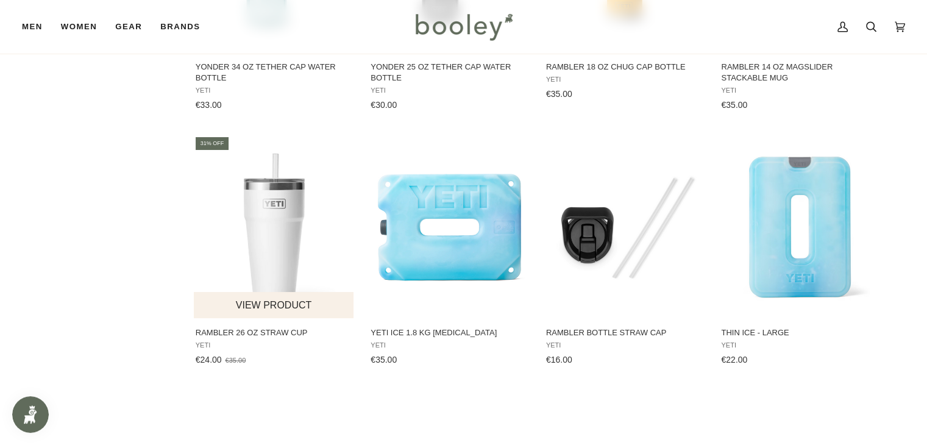
click at [253, 227] on img "Rambler 26 oz Straw Cup" at bounding box center [275, 227] width 162 height 162
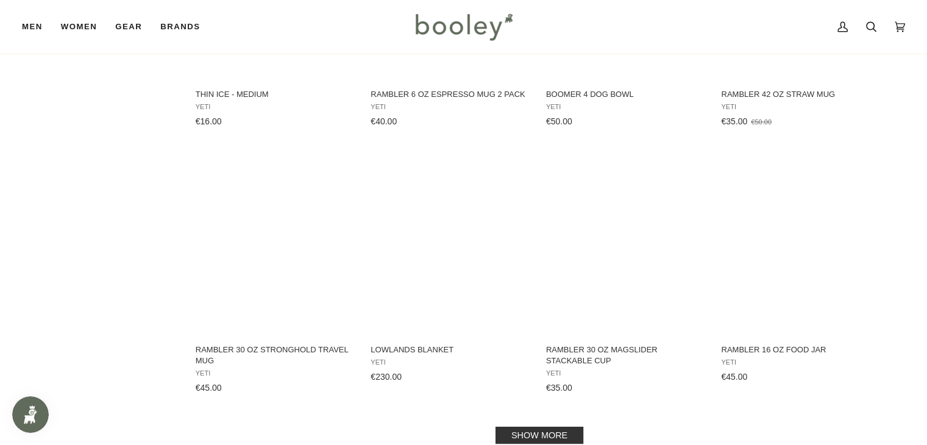
scroll to position [2438, 0]
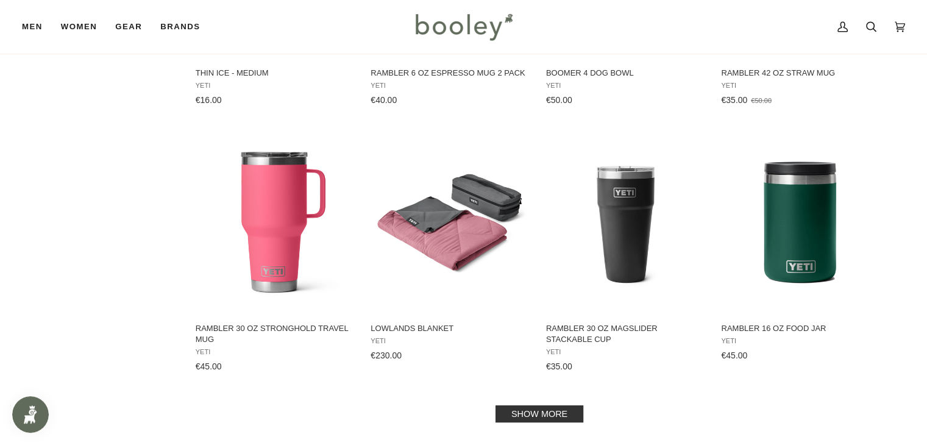
click at [565, 413] on link "Show more" at bounding box center [539, 413] width 88 height 17
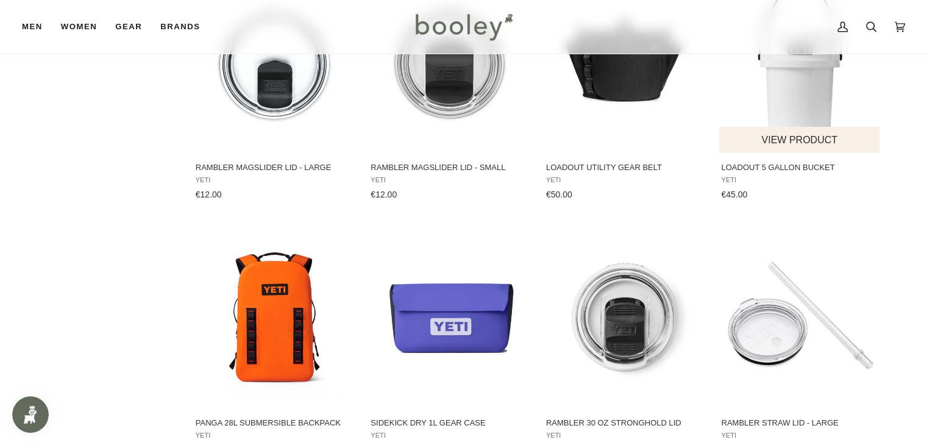
scroll to position [2925, 0]
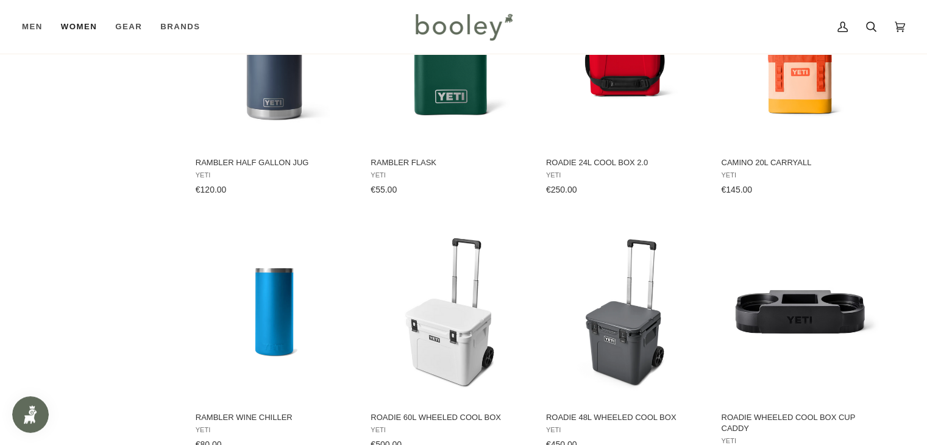
scroll to position [3084, 0]
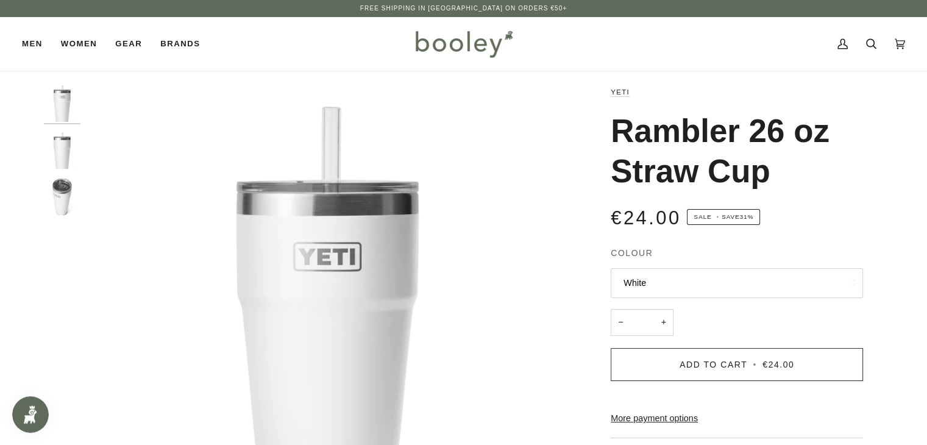
click at [63, 157] on img "Yeti Rambler 26oz Straw Cup White - Booley Galway" at bounding box center [62, 150] width 37 height 37
click at [66, 191] on img "Yeti Rambler 26oz Straw Cup White - Booley Galway" at bounding box center [62, 197] width 37 height 37
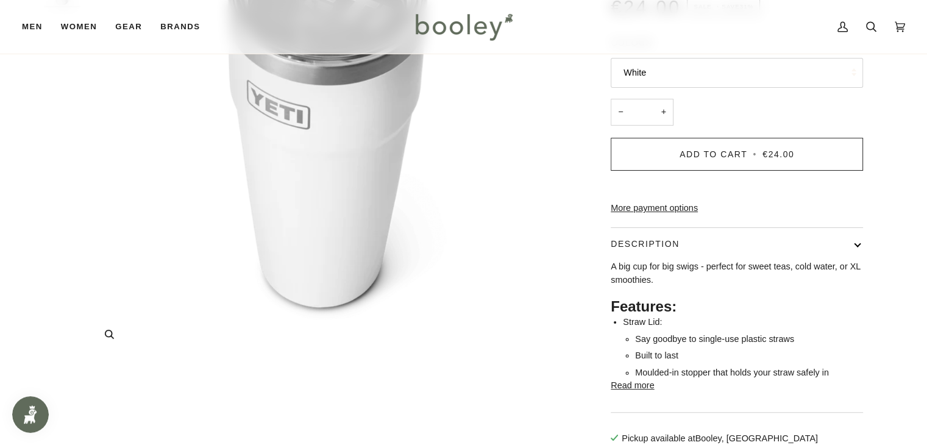
scroll to position [244, 0]
